Goal: Information Seeking & Learning: Learn about a topic

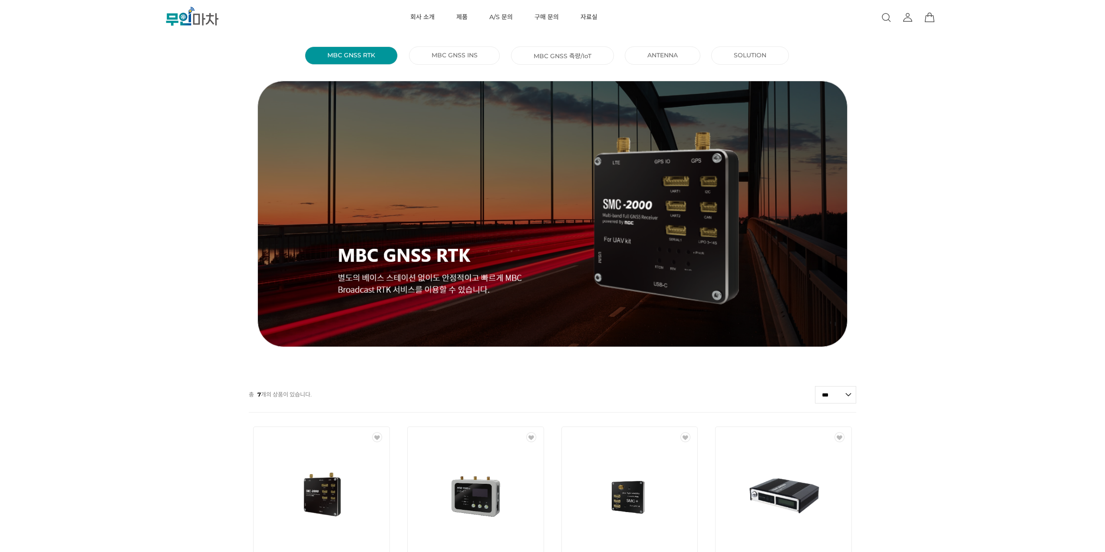
drag, startPoint x: 129, startPoint y: 158, endPoint x: 123, endPoint y: 160, distance: 5.9
drag, startPoint x: 123, startPoint y: 160, endPoint x: 134, endPoint y: 136, distance: 26.2
click at [134, 136] on div "MBC GNSS RTK () MBC GNSS INS () MBC GNSS 측량/IoT () ANTENNA () SOLUTION () 총 7 개…" at bounding box center [552, 470] width 1105 height 854
drag, startPoint x: 132, startPoint y: 155, endPoint x: 133, endPoint y: 147, distance: 7.9
click at [133, 147] on div "MBC GNSS RTK () MBC GNSS INS () MBC GNSS 측량/IoT () ANTENNA () SOLUTION () 총 7 개…" at bounding box center [552, 470] width 1105 height 854
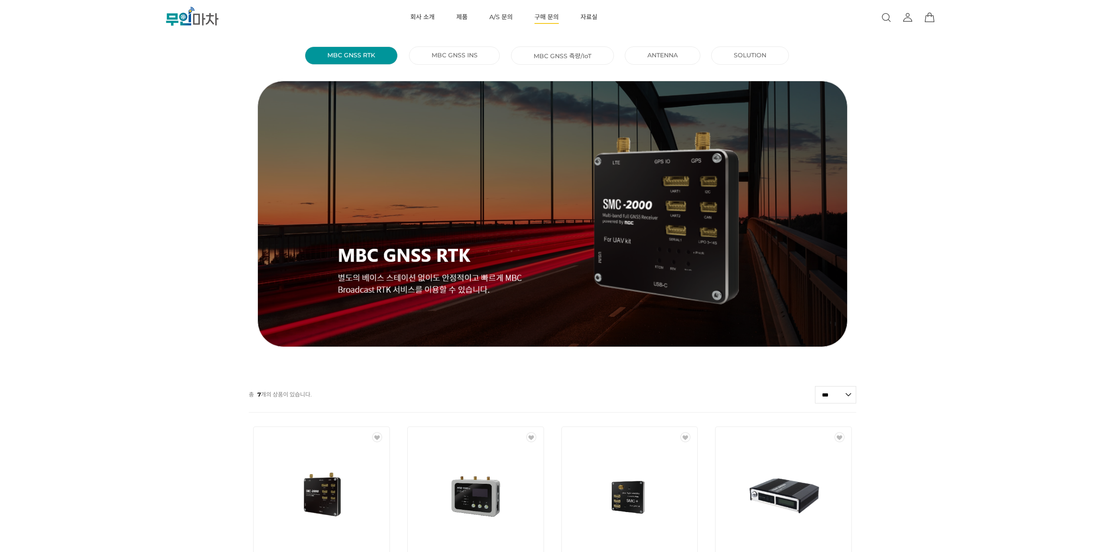
click at [543, 13] on link "구매 문의" at bounding box center [547, 17] width 24 height 35
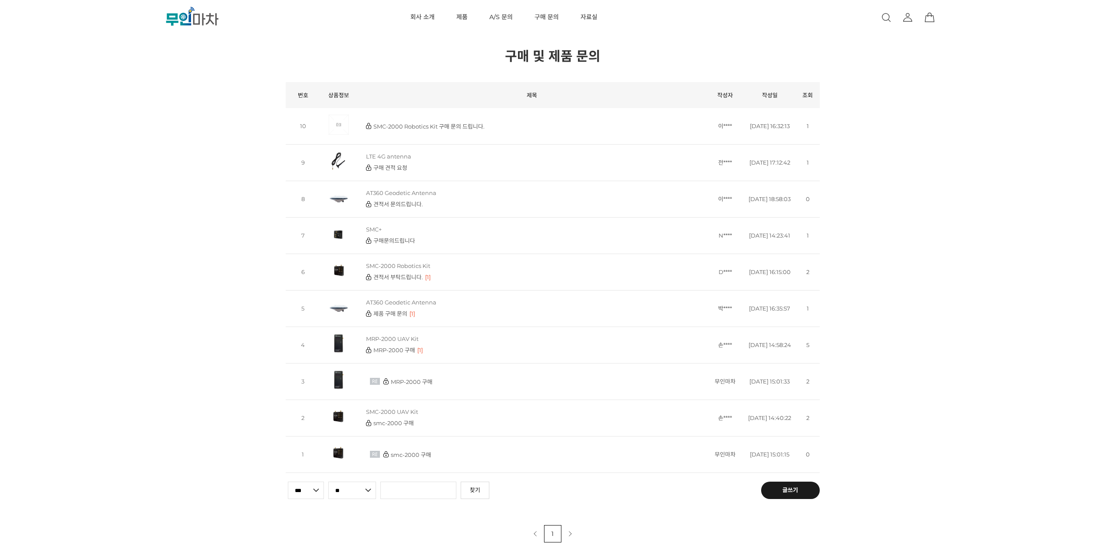
drag, startPoint x: 59, startPoint y: 126, endPoint x: 63, endPoint y: 116, distance: 10.2
click at [63, 116] on div "현재 위치 홈 게시판 구매 및 제품 문의 구매 및 제품 문의 공지사항 상품 후기 상품 Q&A 자유게시판 갤러리 뉴스/이벤트 이용안내 FAQ 구…" at bounding box center [552, 271] width 1105 height 542
drag, startPoint x: 63, startPoint y: 116, endPoint x: 65, endPoint y: 110, distance: 6.5
click at [65, 110] on div "현재 위치 홈 게시판 구매 및 제품 문의 구매 및 제품 문의 공지사항 상품 후기 상품 Q&A 자유게시판 갤러리 뉴스/이벤트 이용안내 FAQ 구…" at bounding box center [552, 271] width 1105 height 542
drag, startPoint x: 76, startPoint y: 125, endPoint x: 79, endPoint y: 118, distance: 8.2
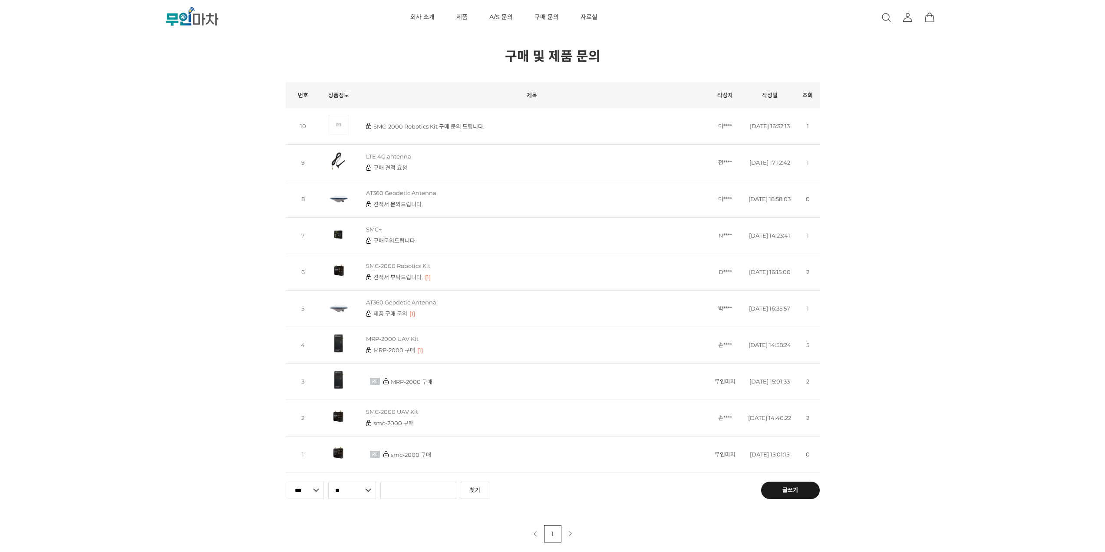
click at [79, 118] on div "현재 위치 홈 게시판 구매 및 제품 문의 구매 및 제품 문의 공지사항 상품 후기 상품 Q&A 자유게시판 갤러리 뉴스/이벤트 이용안내 FAQ 구…" at bounding box center [552, 271] width 1105 height 542
drag, startPoint x: 72, startPoint y: 142, endPoint x: 74, endPoint y: 137, distance: 5.5
click at [74, 137] on div "현재 위치 홈 게시판 구매 및 제품 문의 구매 및 제품 문의 공지사항 상품 후기 상품 Q&A 자유게시판 갤러리 뉴스/이벤트 이용안내 FAQ 구…" at bounding box center [552, 271] width 1105 height 542
click at [396, 277] on link "견적서 부탁드립니다." at bounding box center [398, 277] width 50 height 7
drag, startPoint x: 117, startPoint y: 167, endPoint x: 119, endPoint y: 154, distance: 13.2
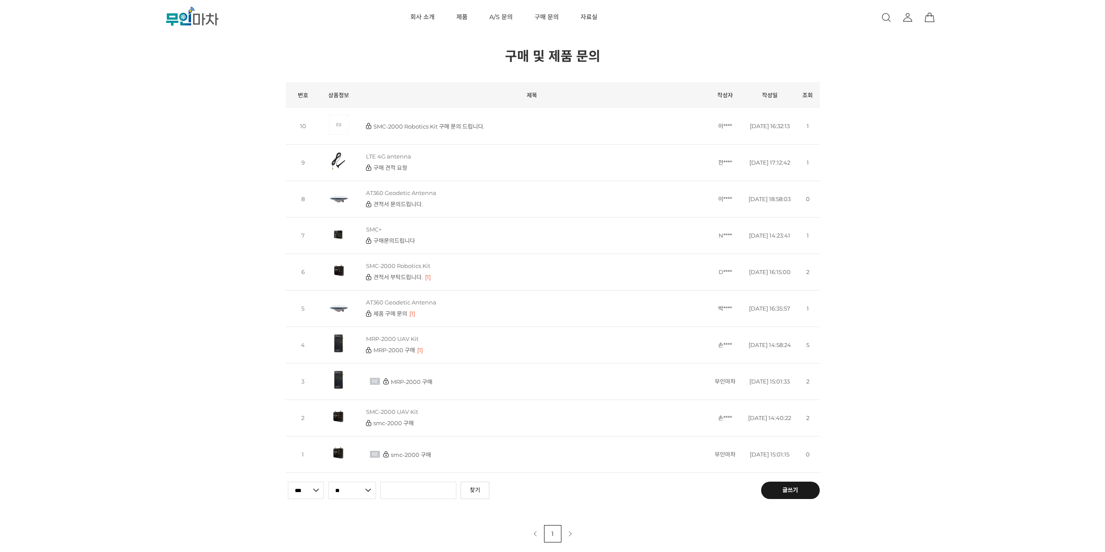
click at [121, 152] on div "현재 위치 홈 게시판 구매 및 제품 문의 구매 및 제품 문의 공지사항 상품 후기 상품 Q&A 자유게시판 갤러리 뉴스/이벤트 이용안내 FAQ 구…" at bounding box center [552, 271] width 1105 height 542
drag, startPoint x: 93, startPoint y: 164, endPoint x: 98, endPoint y: 155, distance: 9.9
click at [98, 155] on div "현재 위치 홈 게시판 구매 및 제품 문의 구매 및 제품 문의 공지사항 상품 후기 상품 Q&A 자유게시판 갤러리 뉴스/이벤트 이용안내 FAQ 구…" at bounding box center [552, 271] width 1105 height 542
click at [221, 26] on link ".cls-1 { fill: url(#linear-gradient-2); } .cls-2 { fill: url(#linear-gradient-6…" at bounding box center [192, 17] width 139 height 31
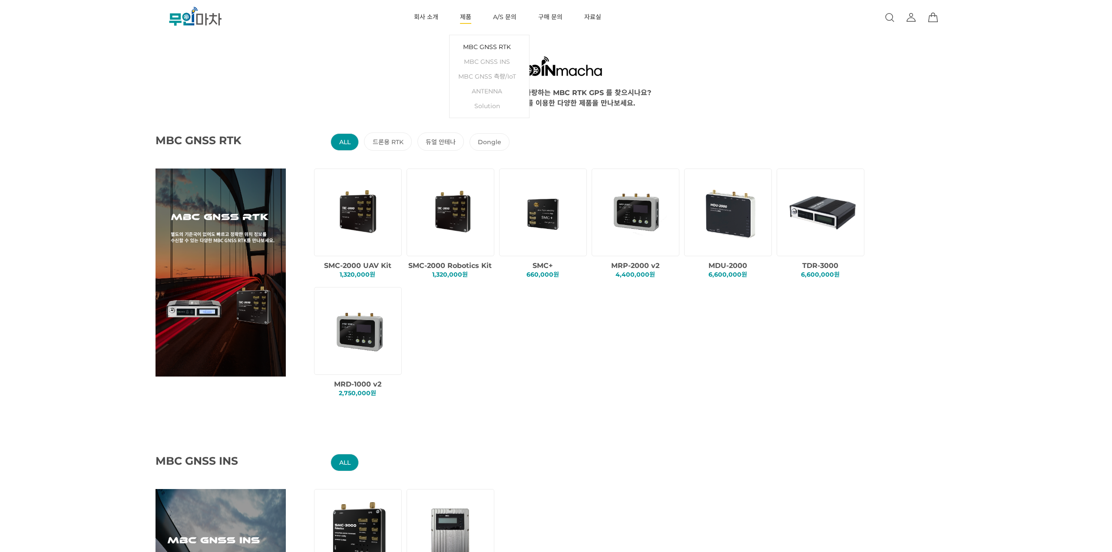
click at [468, 46] on link "MBC GNSS RTK" at bounding box center [489, 47] width 71 height 15
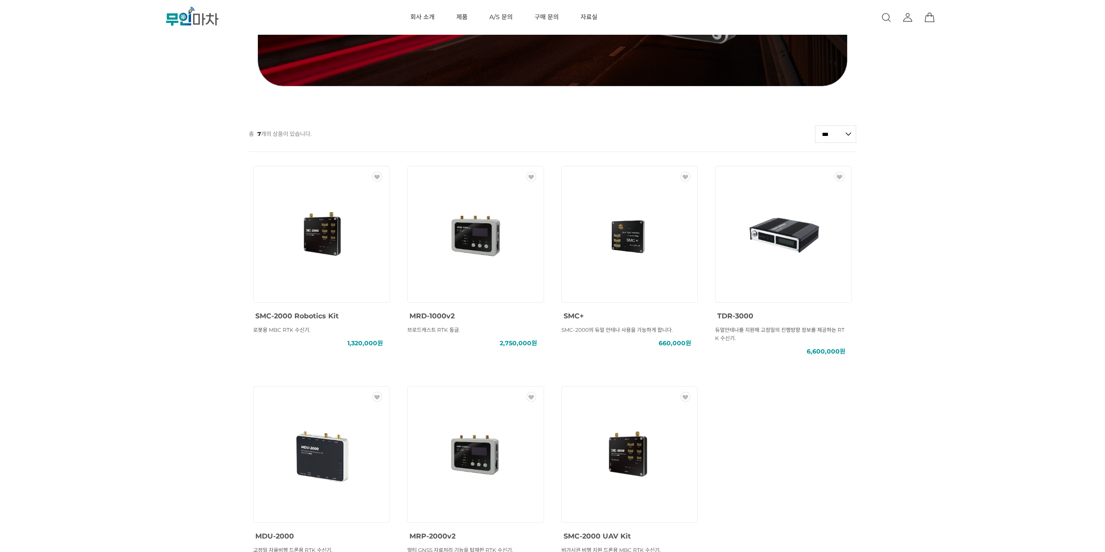
drag, startPoint x: 35, startPoint y: 153, endPoint x: 39, endPoint y: 141, distance: 12.8
click at [39, 141] on div "MBC GNSS RTK () MBC GNSS INS () MBC GNSS 측량/IoT () ANTENNA () SOLUTION () 총 7 개…" at bounding box center [552, 210] width 1105 height 854
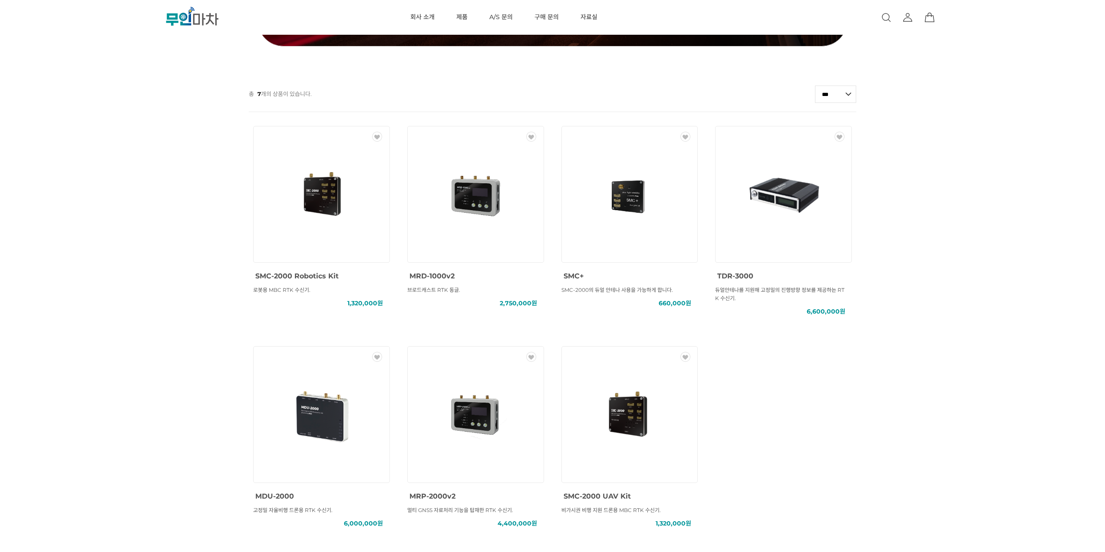
scroll to position [391, 0]
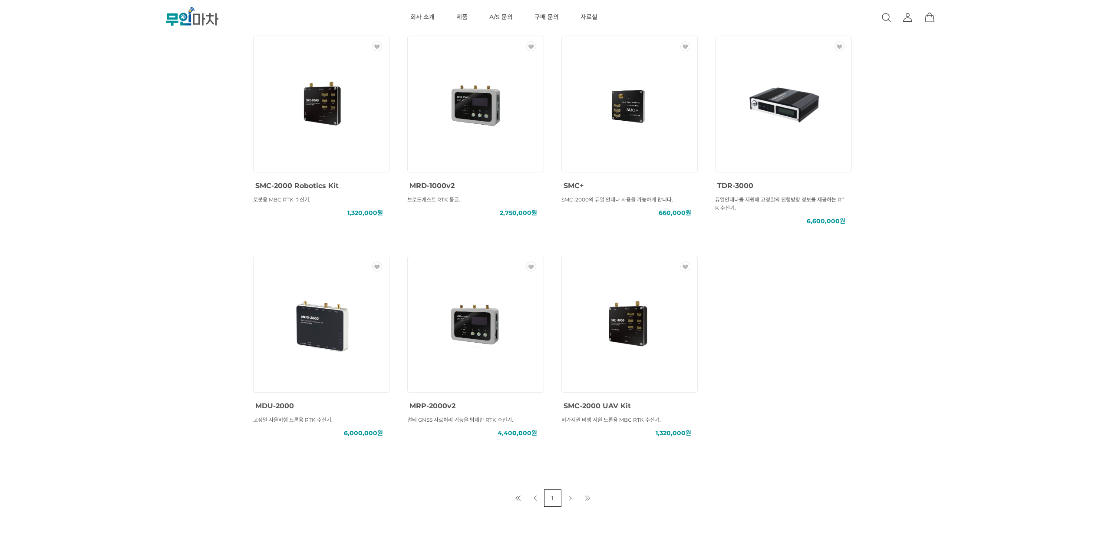
drag, startPoint x: 76, startPoint y: 158, endPoint x: 76, endPoint y: 149, distance: 8.7
click at [76, 149] on div "MBC GNSS RTK () MBC GNSS INS () MBC GNSS 측량/IoT () ANTENNA () SOLUTION () 총 7 개…" at bounding box center [552, 80] width 1105 height 854
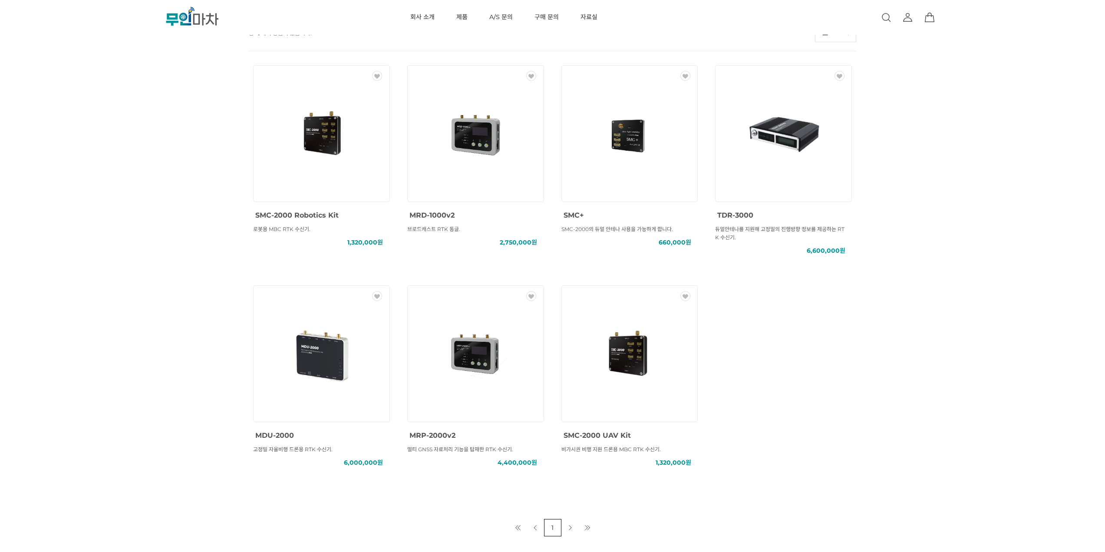
scroll to position [347, 0]
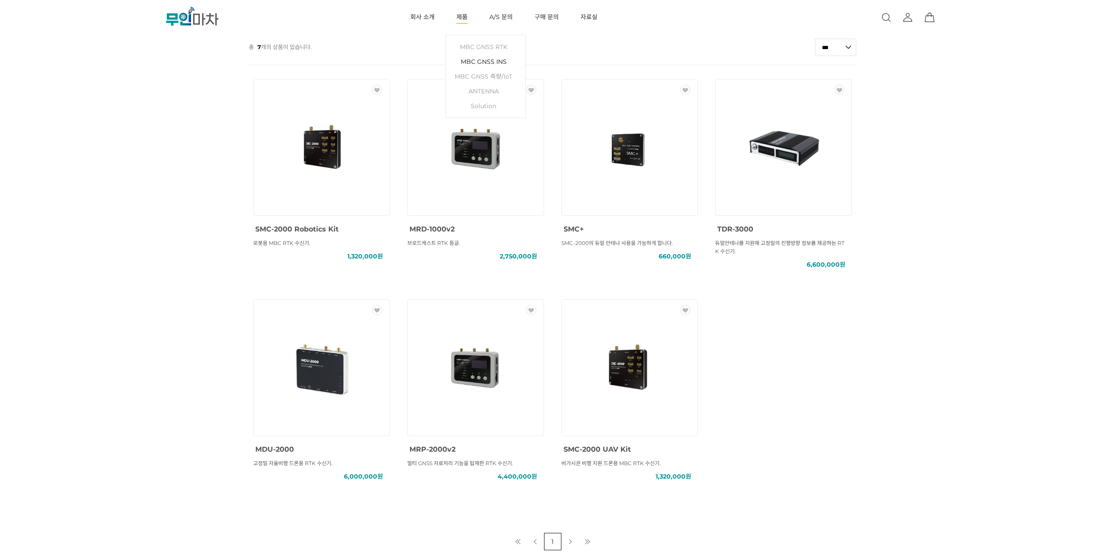
click at [464, 56] on link "MBC GNSS INS" at bounding box center [485, 61] width 71 height 15
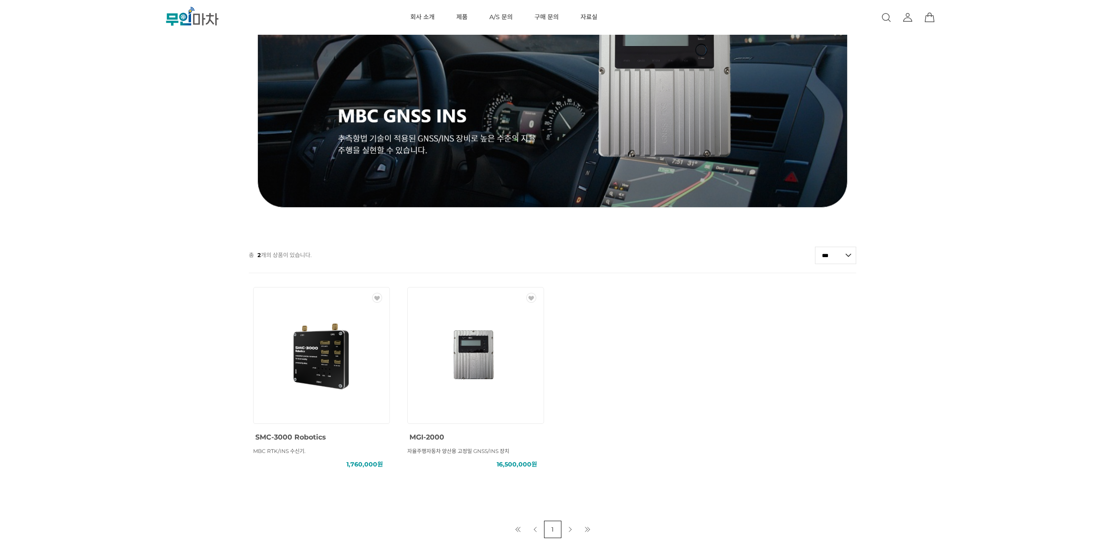
scroll to position [174, 0]
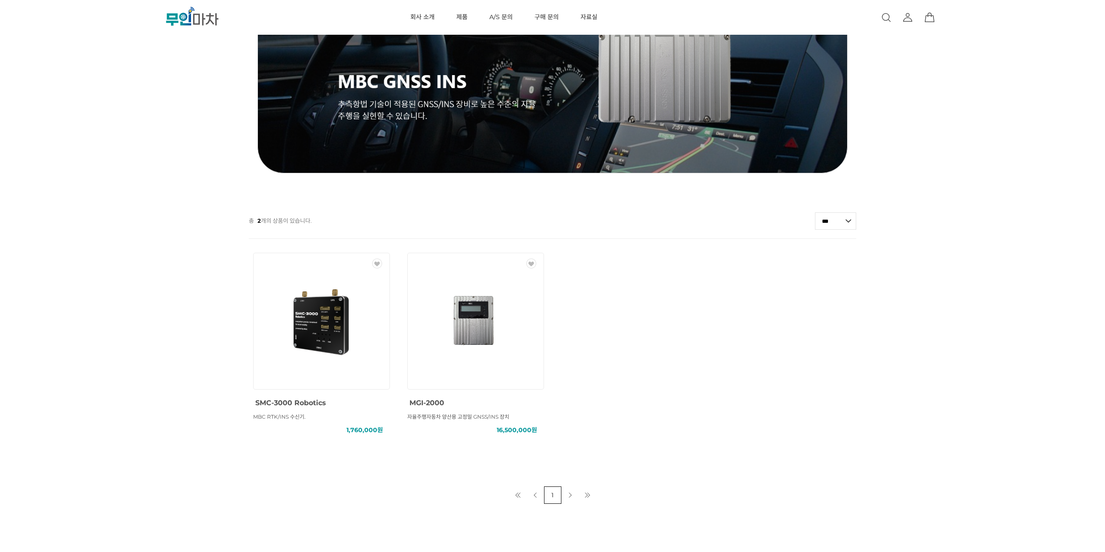
drag, startPoint x: 101, startPoint y: 146, endPoint x: 109, endPoint y: 135, distance: 13.6
click at [102, 138] on div "MBC GNSS RTK () MBC GNSS INS () MBC GNSS 측량/IoT () ANTENNA () SOLUTION () 총 2 개…" at bounding box center [552, 187] width 1105 height 634
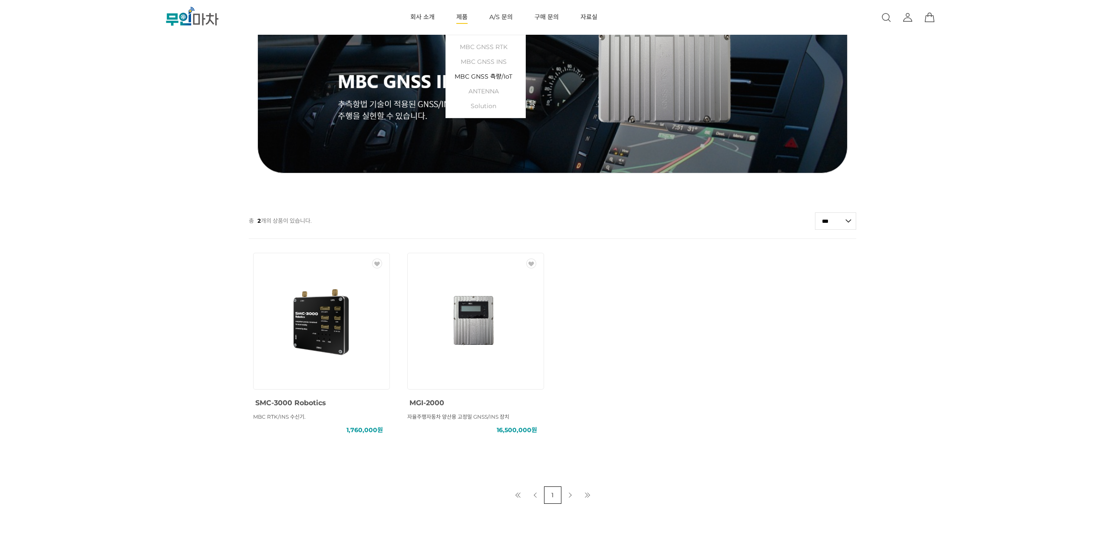
click at [465, 75] on link "MBC GNSS 측량/IoT" at bounding box center [485, 76] width 71 height 15
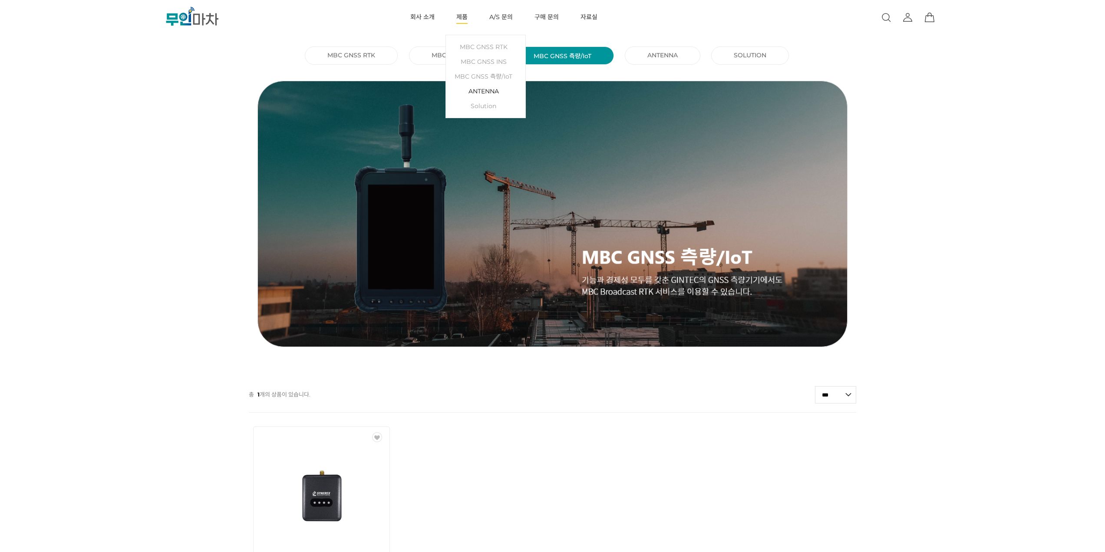
click at [468, 92] on link "ANTENNA" at bounding box center [485, 91] width 71 height 15
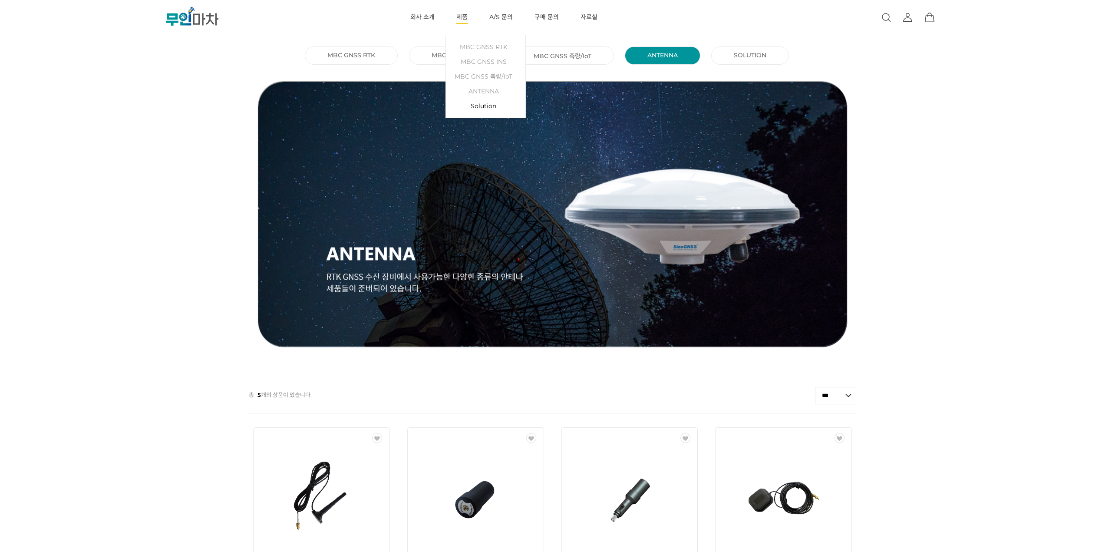
click at [472, 105] on link "Solution" at bounding box center [485, 106] width 71 height 15
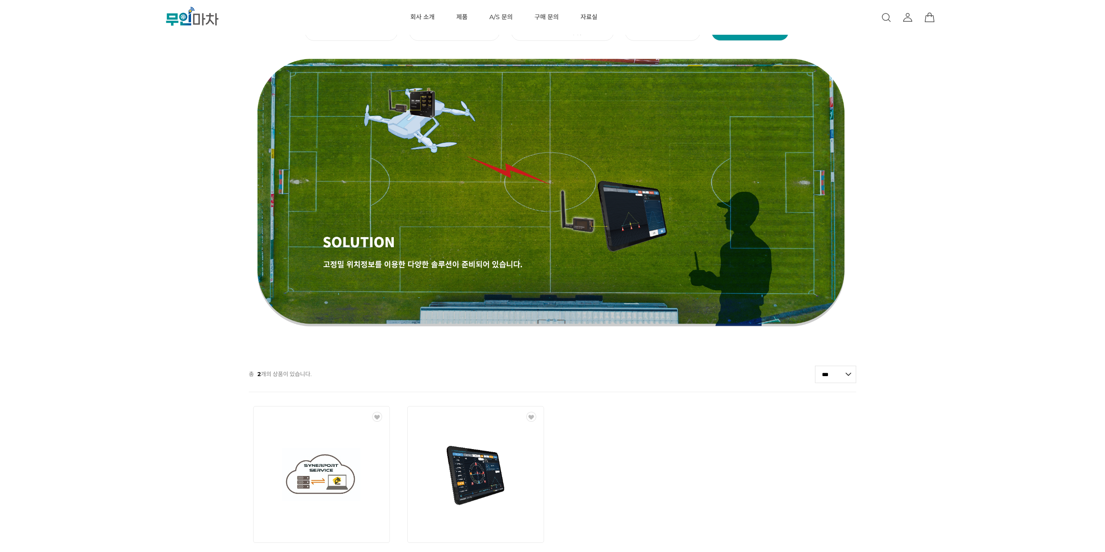
scroll to position [43, 0]
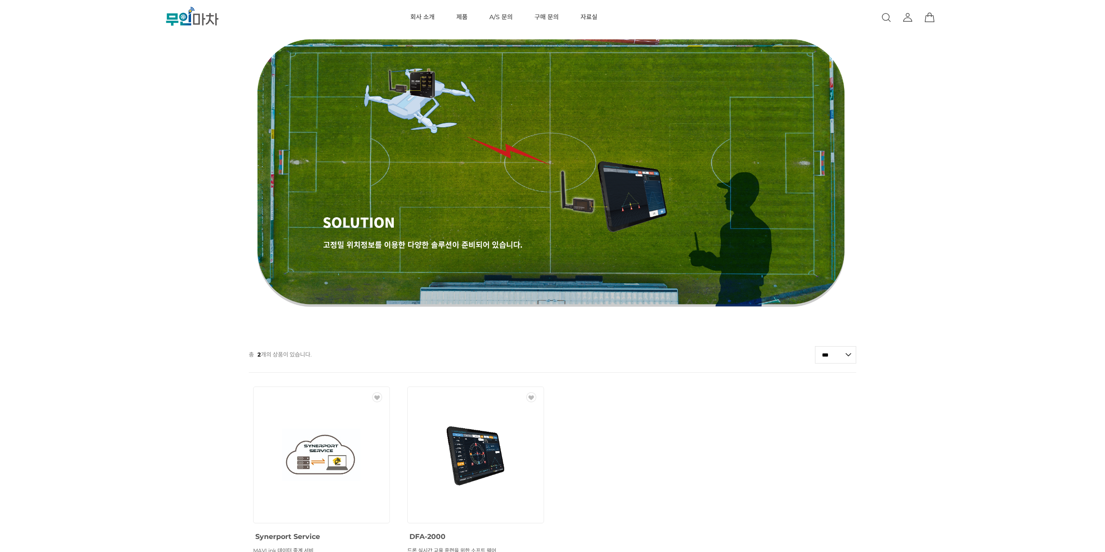
drag, startPoint x: 109, startPoint y: 98, endPoint x: 109, endPoint y: 89, distance: 9.1
click at [109, 89] on div "MBC GNSS RTK () MBC GNSS INS () MBC GNSS 측량/IoT () ANTENNA () SOLUTION () 총 2 개…" at bounding box center [552, 318] width 1105 height 637
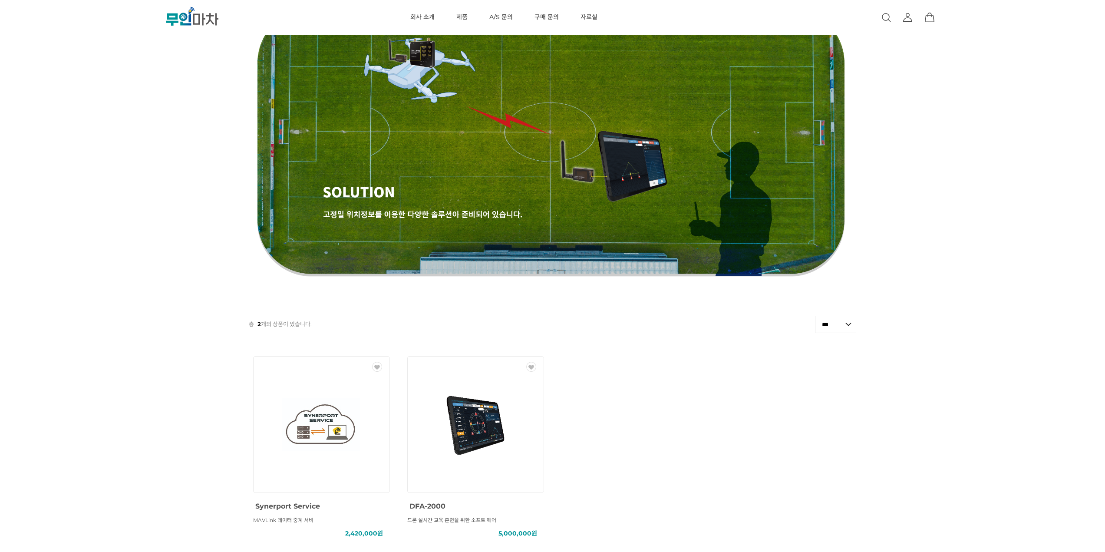
scroll to position [87, 0]
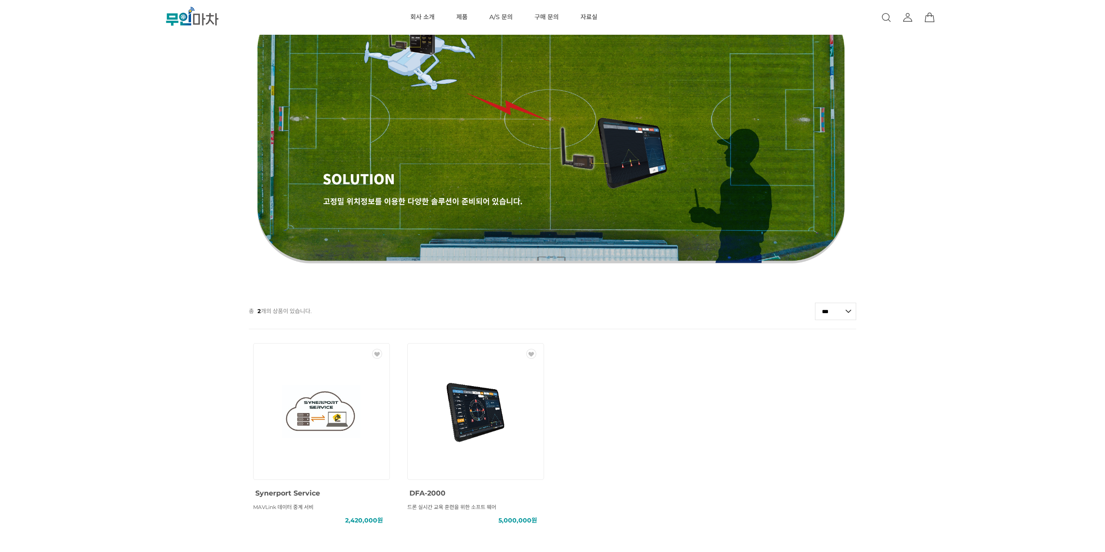
drag, startPoint x: 93, startPoint y: 106, endPoint x: 94, endPoint y: 98, distance: 7.4
click at [94, 98] on div "MBC GNSS RTK () MBC GNSS INS () MBC GNSS 측량/IoT () ANTENNA () SOLUTION () 총 2 개…" at bounding box center [552, 275] width 1105 height 637
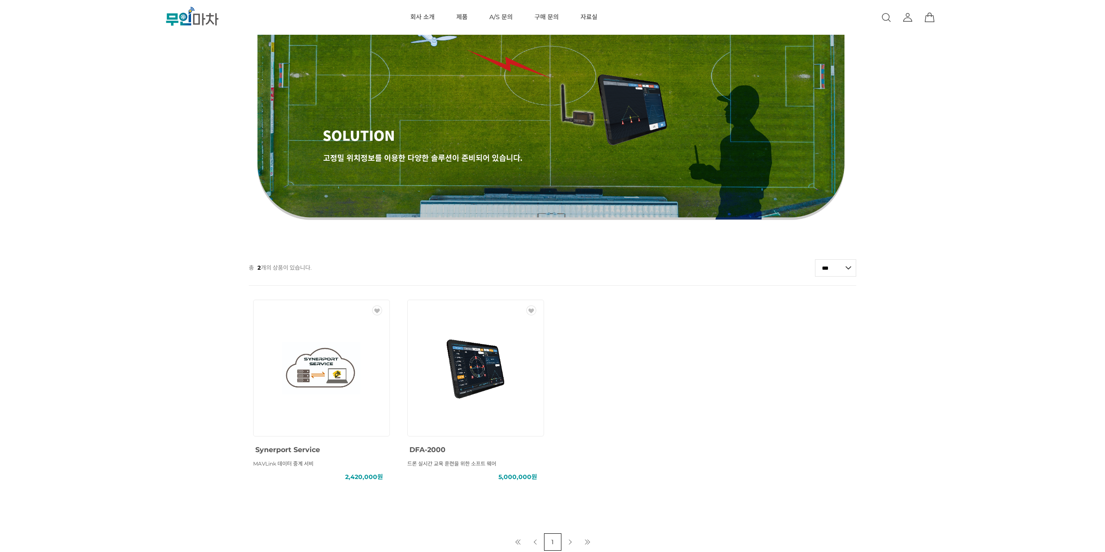
scroll to position [174, 0]
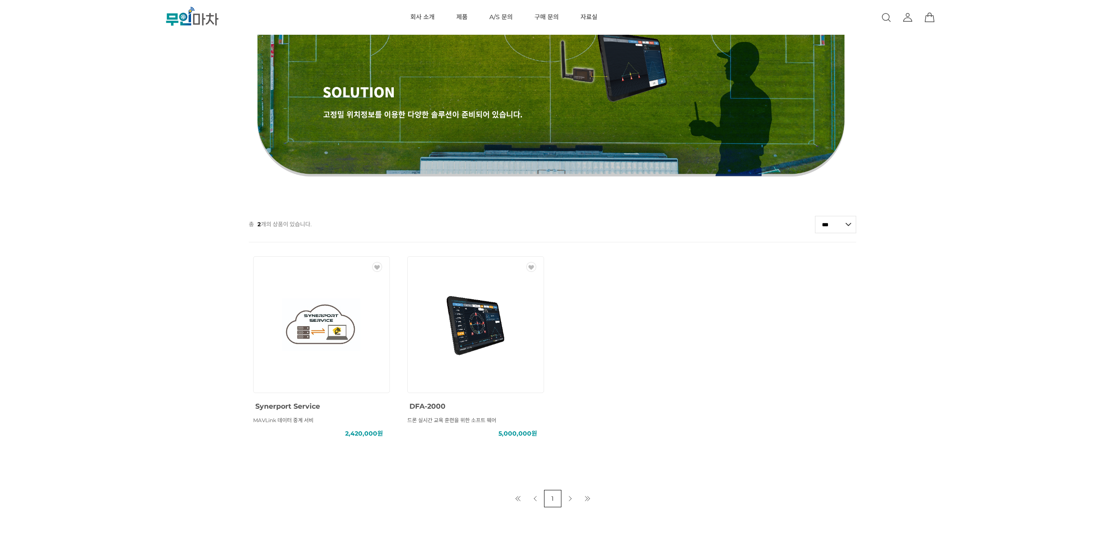
drag, startPoint x: 88, startPoint y: 118, endPoint x: 88, endPoint y: 112, distance: 5.2
click at [88, 112] on div "MBC GNSS RTK () MBC GNSS INS () MBC GNSS 측량/IoT () ANTENNA () SOLUTION () 총 2 개…" at bounding box center [552, 188] width 1105 height 637
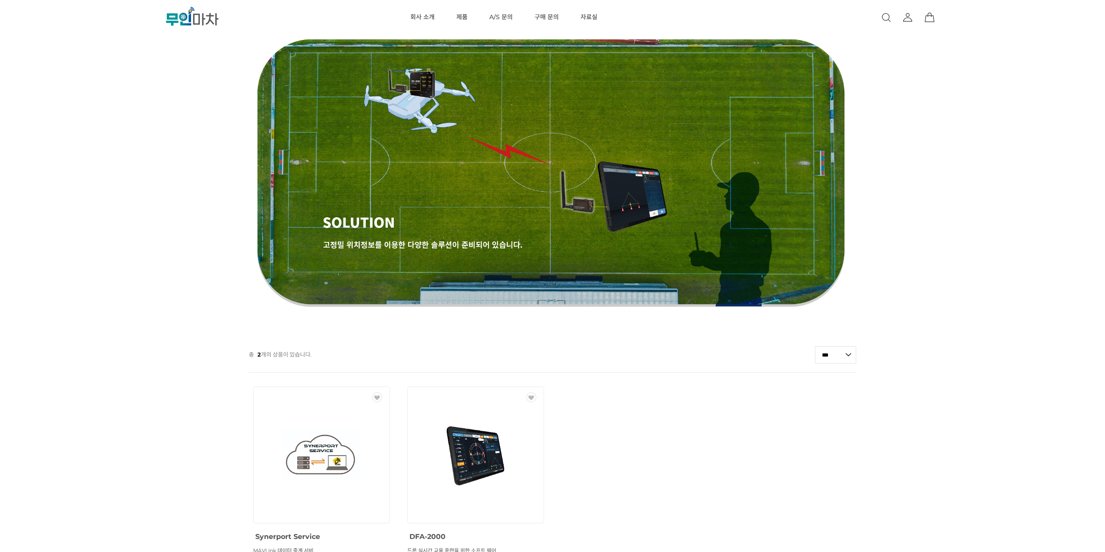
scroll to position [0, 0]
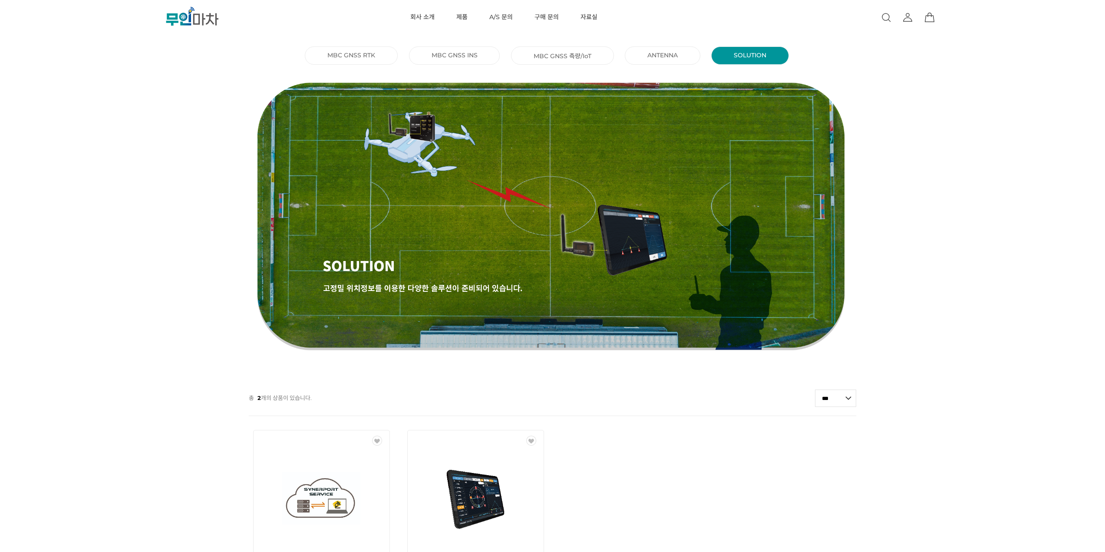
click at [353, 55] on link "MBC GNSS RTK ()" at bounding box center [351, 55] width 48 height 8
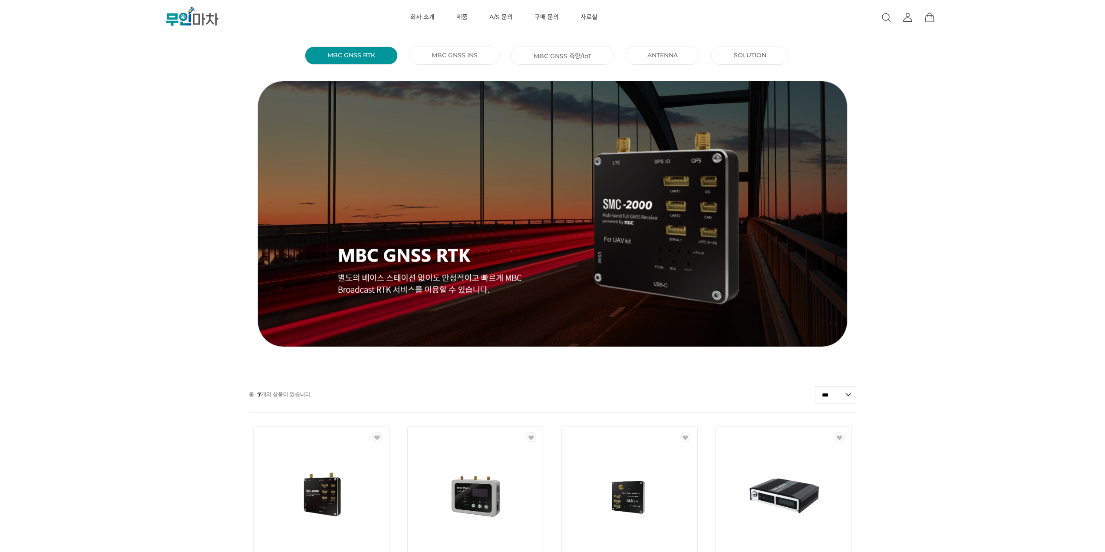
drag, startPoint x: 82, startPoint y: 129, endPoint x: 83, endPoint y: 115, distance: 14.4
click at [83, 115] on div "MBC GNSS RTK () MBC GNSS INS () MBC GNSS 측량/IoT () ANTENNA () SOLUTION () 총 7 개…" at bounding box center [552, 470] width 1105 height 854
click at [491, 12] on link "A/S 문의" at bounding box center [500, 17] width 23 height 35
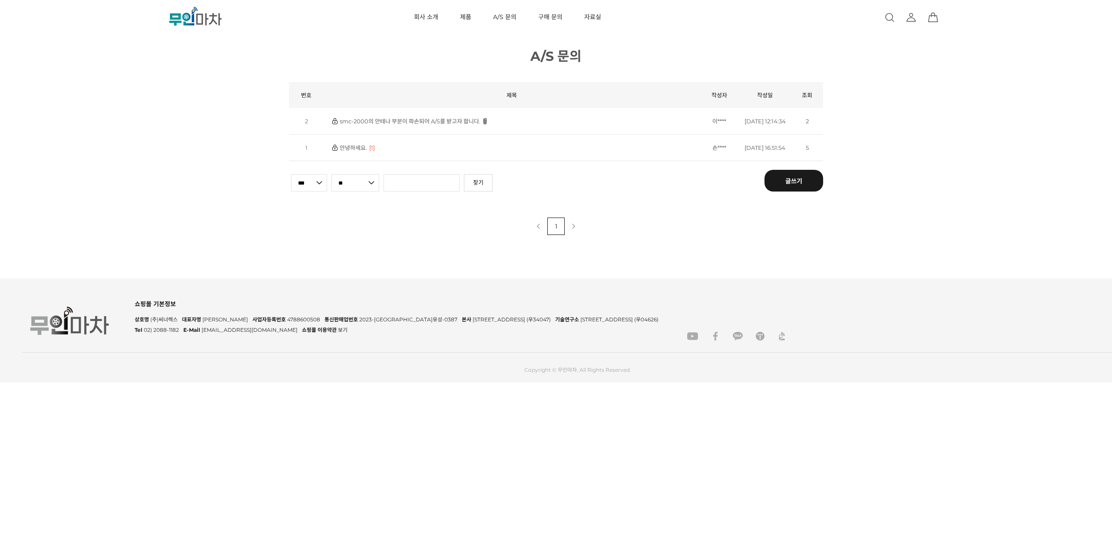
drag, startPoint x: 155, startPoint y: 71, endPoint x: 156, endPoint y: 66, distance: 5.1
click at [156, 66] on div "현재 위치 홈 게시판 A/S 문의 A/S 문의 공지사항 상품 후기 상품 Q&A 자유게시판 갤러리 뉴스/이벤트 이용안내 FAQ 구매 및 제품 문…" at bounding box center [556, 117] width 1112 height 235
drag, startPoint x: 162, startPoint y: 87, endPoint x: 173, endPoint y: 80, distance: 12.3
click at [166, 78] on div "현재 위치 홈 게시판 A/S 문의 A/S 문의 공지사항 상품 후기 상품 Q&A 자유게시판 갤러리 뉴스/이벤트 이용안내 FAQ 구매 및 제품 문…" at bounding box center [556, 117] width 1112 height 235
click at [434, 17] on link "회사 소개" at bounding box center [426, 17] width 24 height 35
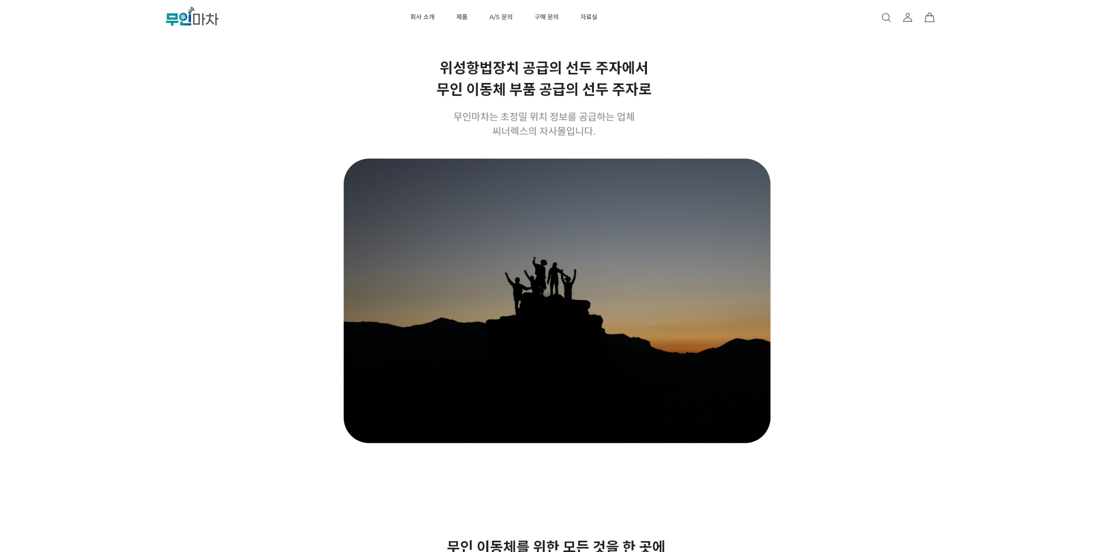
drag, startPoint x: 202, startPoint y: 129, endPoint x: 200, endPoint y: 118, distance: 11.2
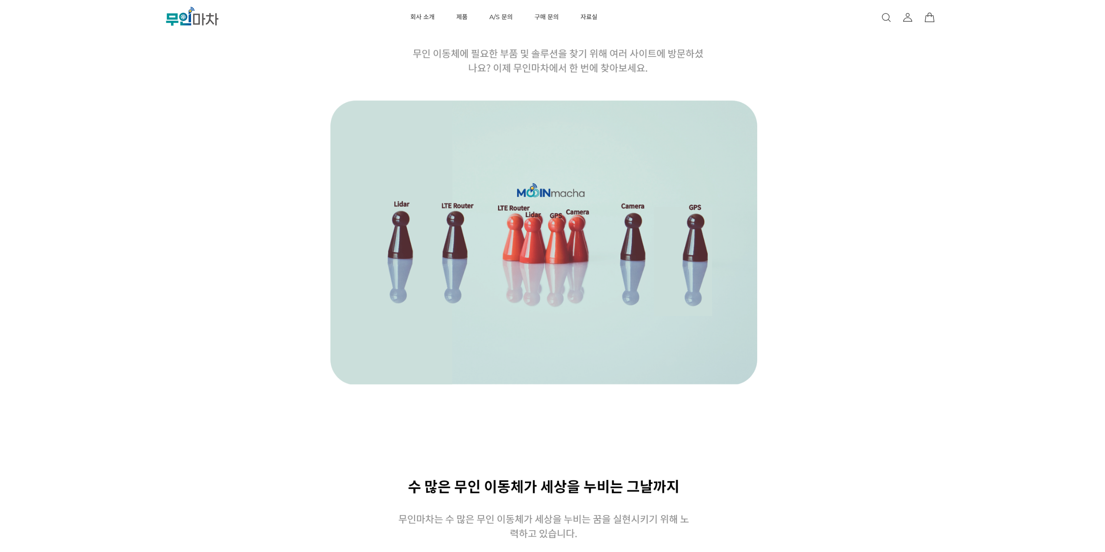
scroll to position [564, 0]
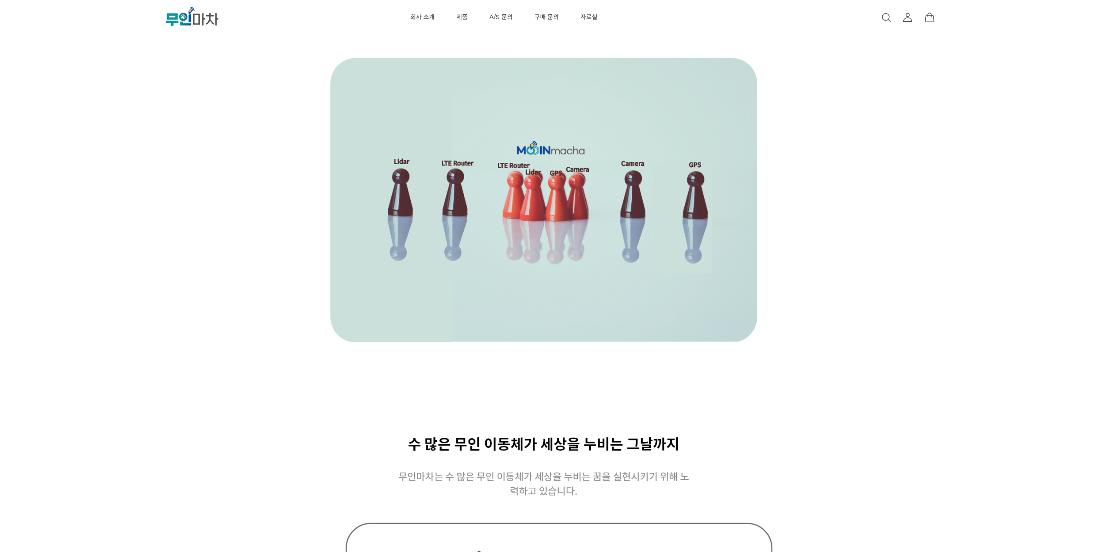
drag, startPoint x: 200, startPoint y: 118, endPoint x: 203, endPoint y: 106, distance: 11.8
click at [203, 106] on div at bounding box center [552, 511] width 1105 height 2150
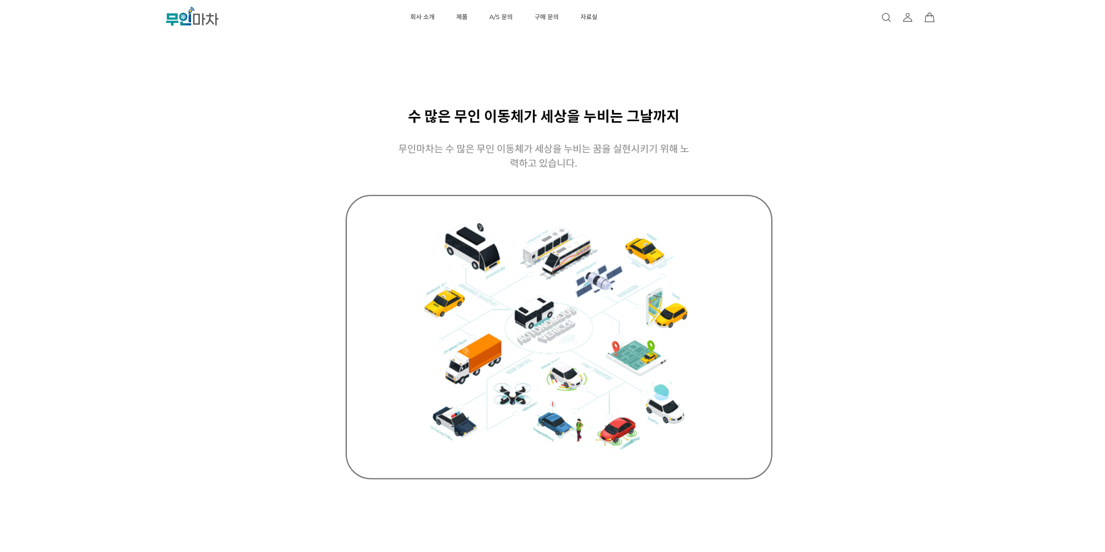
scroll to position [912, 0]
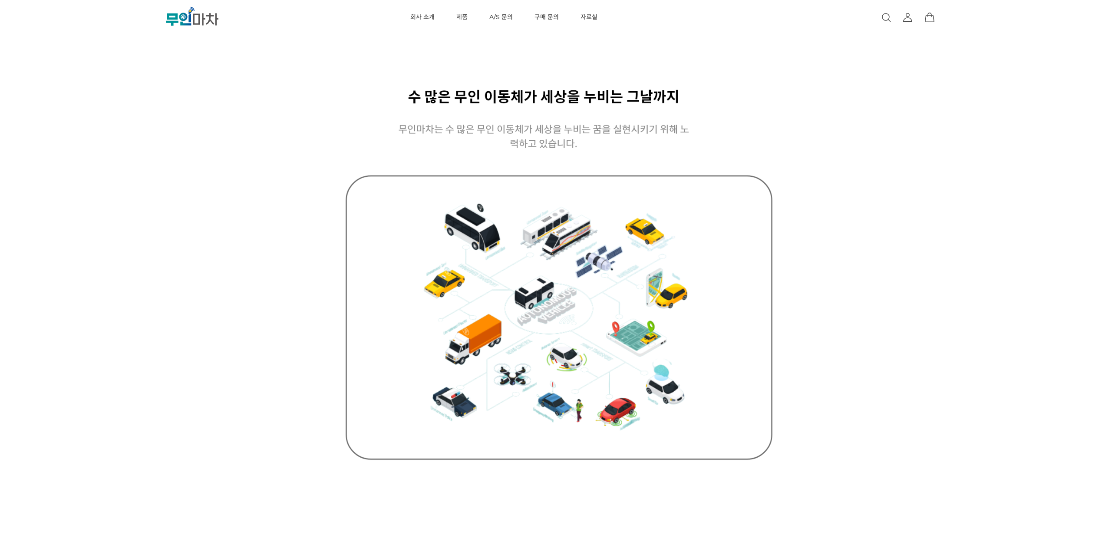
drag, startPoint x: 190, startPoint y: 119, endPoint x: 192, endPoint y: 107, distance: 11.9
click at [192, 107] on div at bounding box center [552, 163] width 1105 height 2150
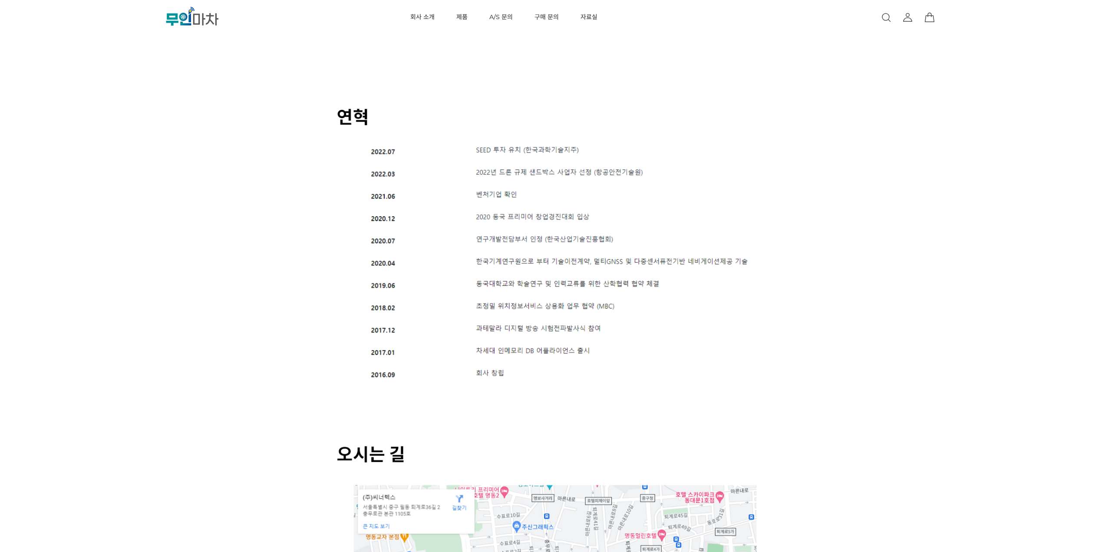
scroll to position [1390, 0]
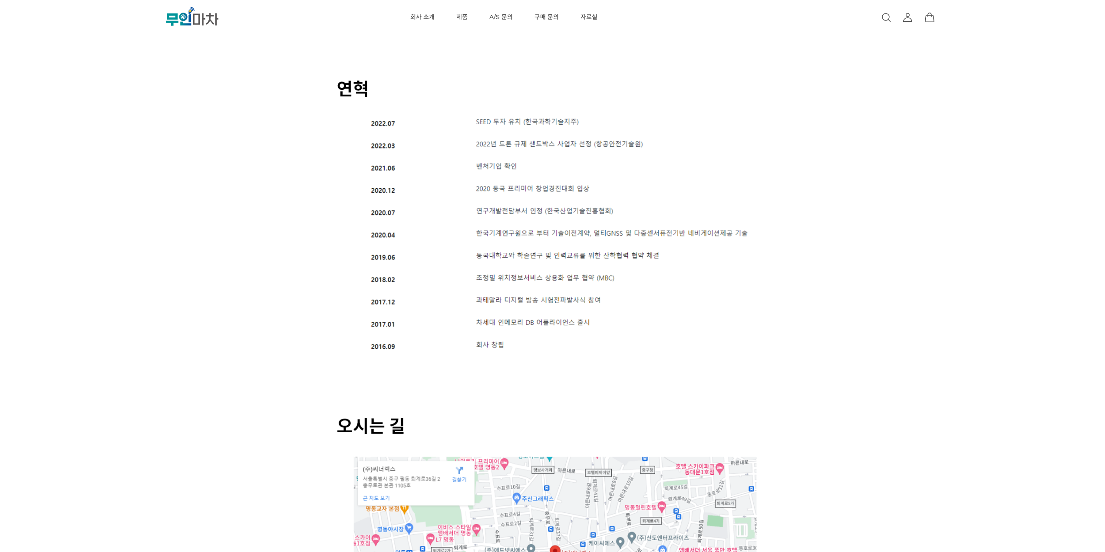
drag, startPoint x: 182, startPoint y: 123, endPoint x: 183, endPoint y: 114, distance: 8.9
drag, startPoint x: 185, startPoint y: 142, endPoint x: 192, endPoint y: 127, distance: 15.9
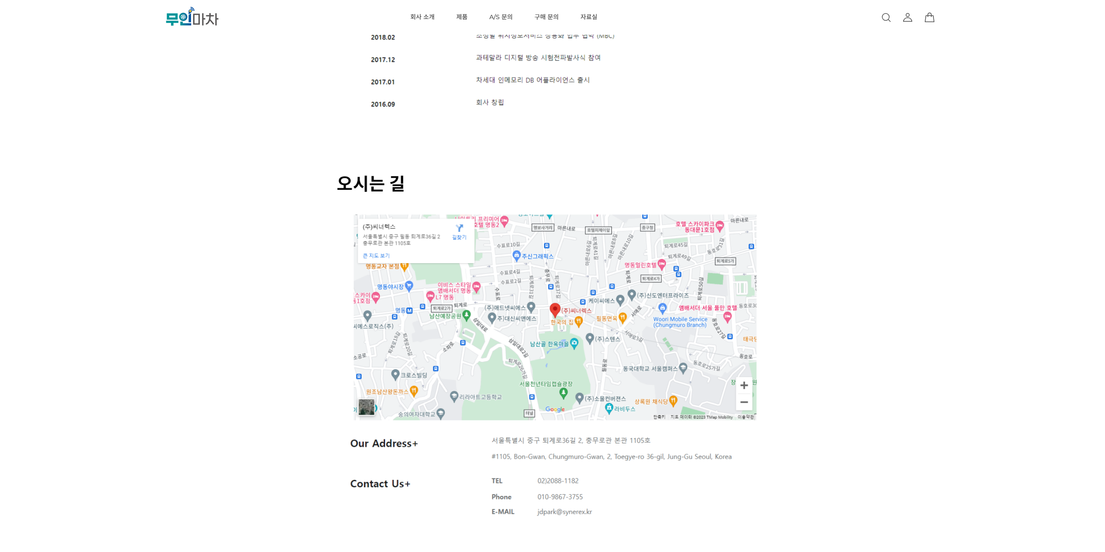
scroll to position [1714, 0]
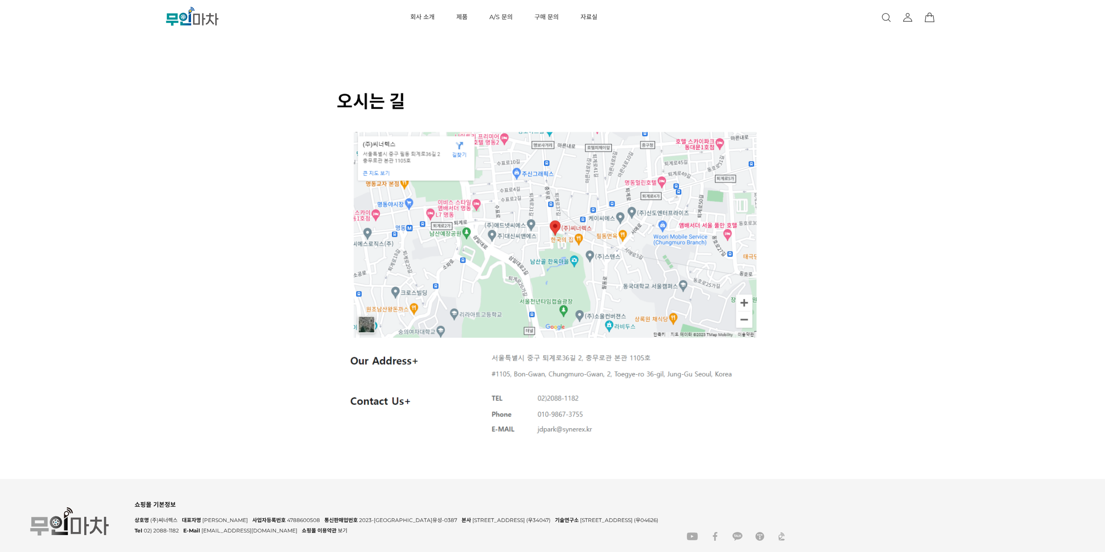
drag, startPoint x: 112, startPoint y: 187, endPoint x: 121, endPoint y: 168, distance: 20.8
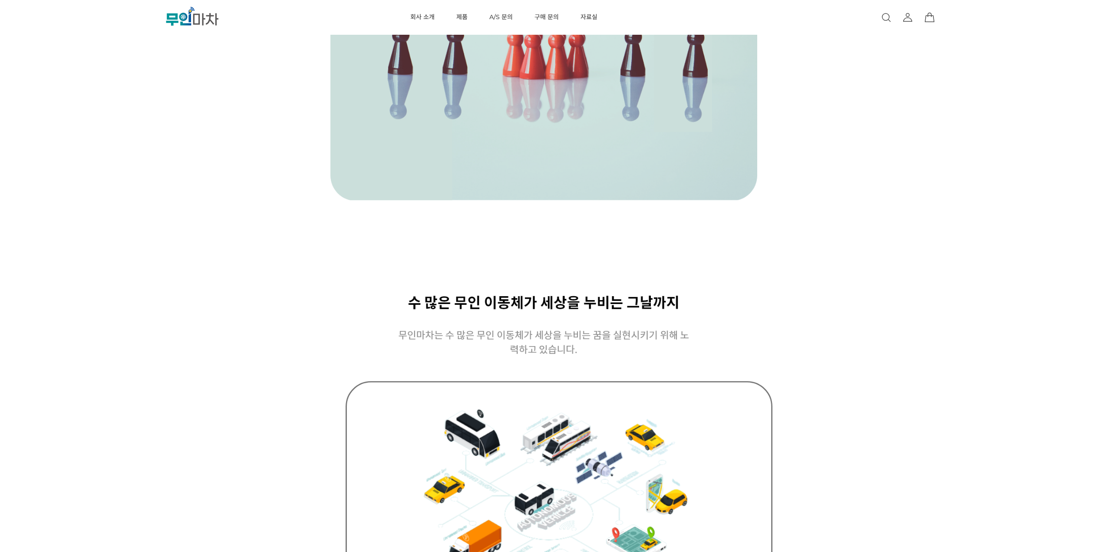
scroll to position [672, 0]
